Goal: Task Accomplishment & Management: Manage account settings

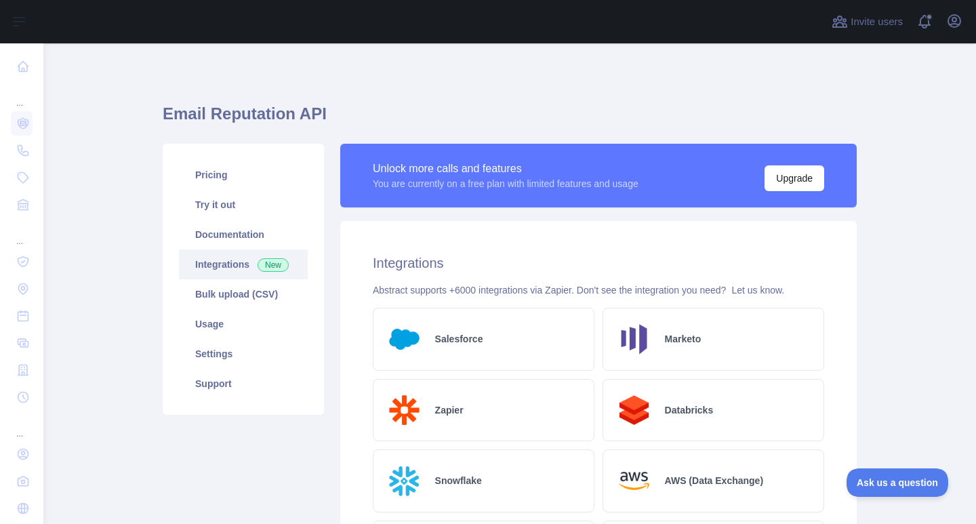
click at [222, 266] on link "Integrations New" at bounding box center [243, 264] width 129 height 30
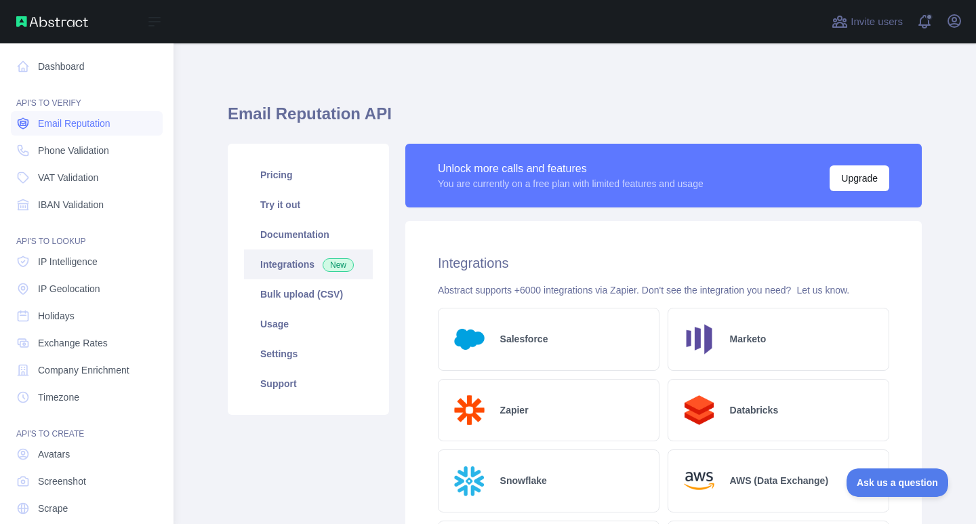
click at [62, 127] on span "Email Reputation" at bounding box center [74, 124] width 72 height 14
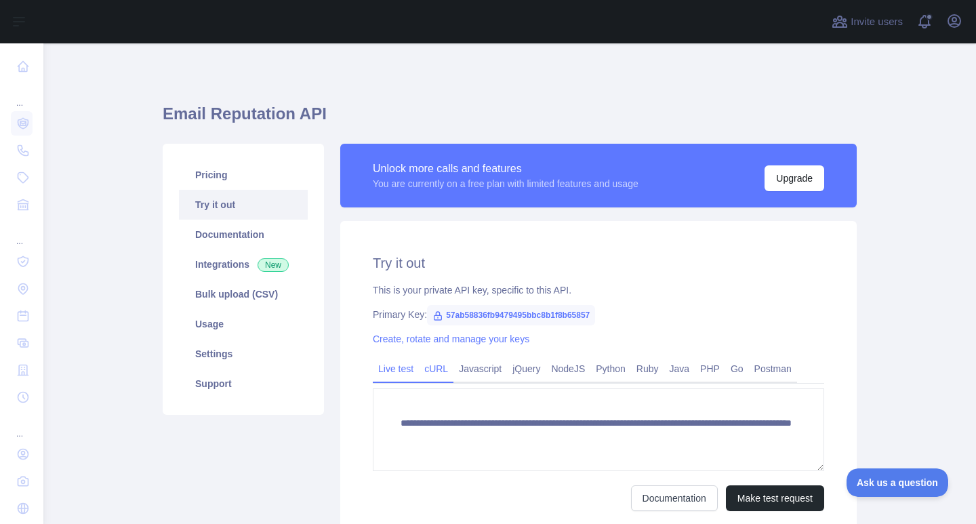
click at [432, 378] on link "cURL" at bounding box center [436, 369] width 35 height 22
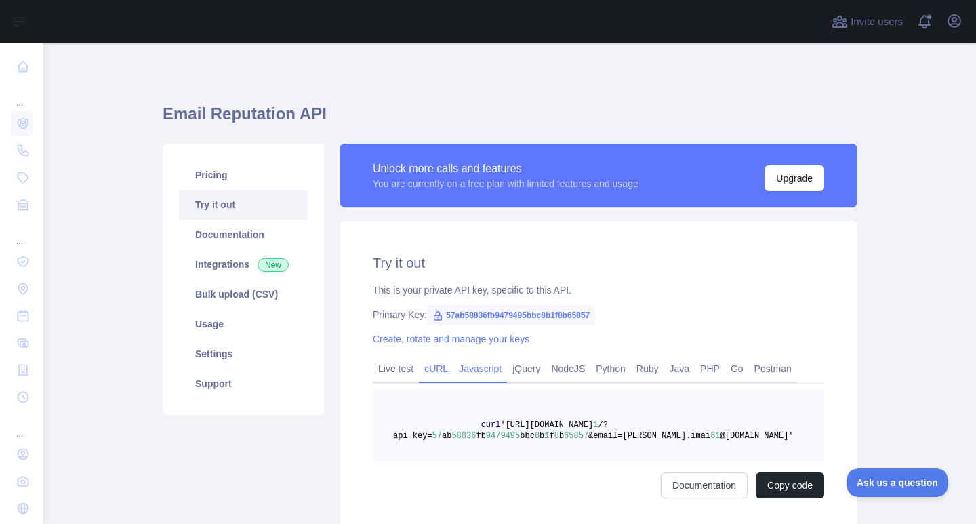
click at [476, 373] on link "Javascript" at bounding box center [480, 369] width 54 height 22
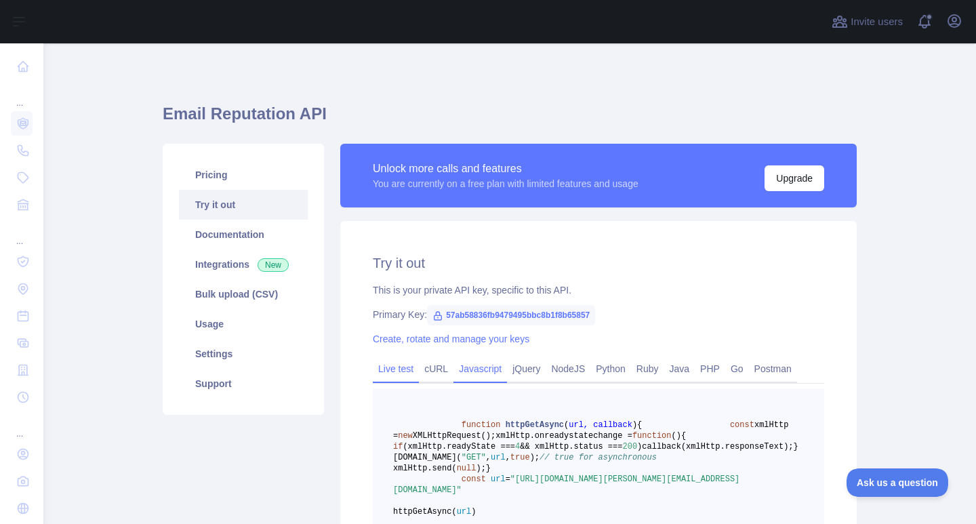
click at [390, 371] on link "Live test" at bounding box center [396, 369] width 46 height 22
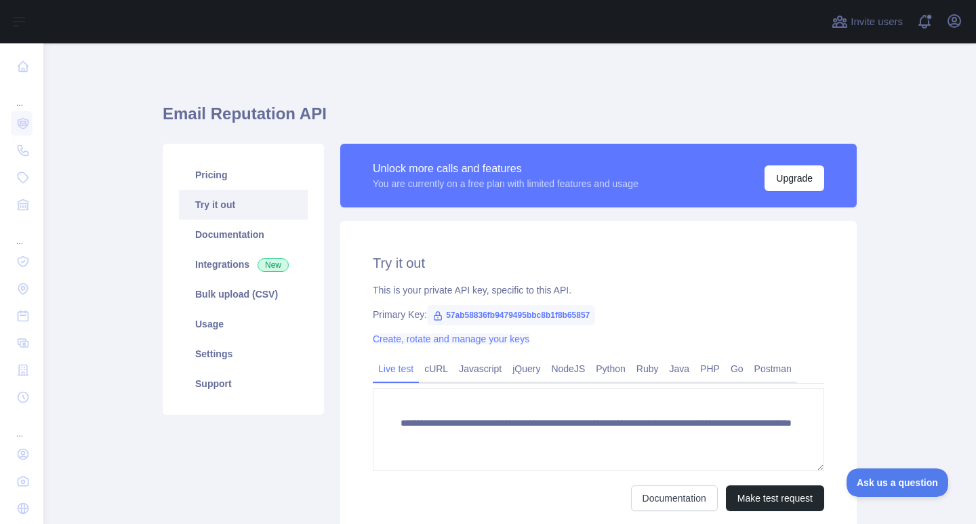
click at [442, 338] on link "Create, rotate and manage your keys" at bounding box center [451, 338] width 157 height 11
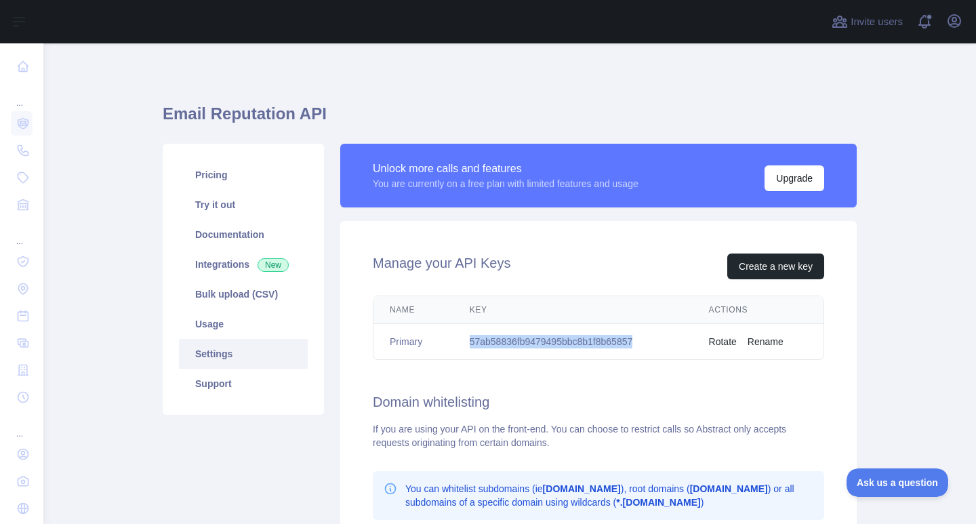
drag, startPoint x: 629, startPoint y: 341, endPoint x: 462, endPoint y: 337, distance: 167.4
click at [462, 337] on td "57ab58836fb9479495bbc8b1f8b65857" at bounding box center [572, 342] width 239 height 36
copy td "57ab58836fb9479495bbc8b1f8b65857"
click at [262, 493] on div "Pricing Try it out Documentation Integrations New Bulk upload (CSV) Usage Setti…" at bounding box center [243, 425] width 178 height 562
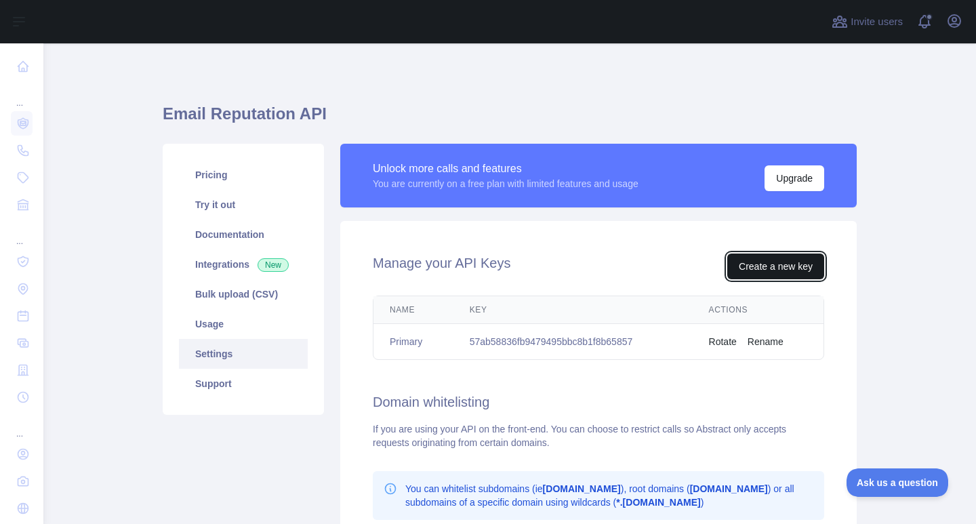
click at [748, 269] on button "Create a new key" at bounding box center [775, 266] width 97 height 26
